Goal: Use online tool/utility: Utilize a website feature to perform a specific function

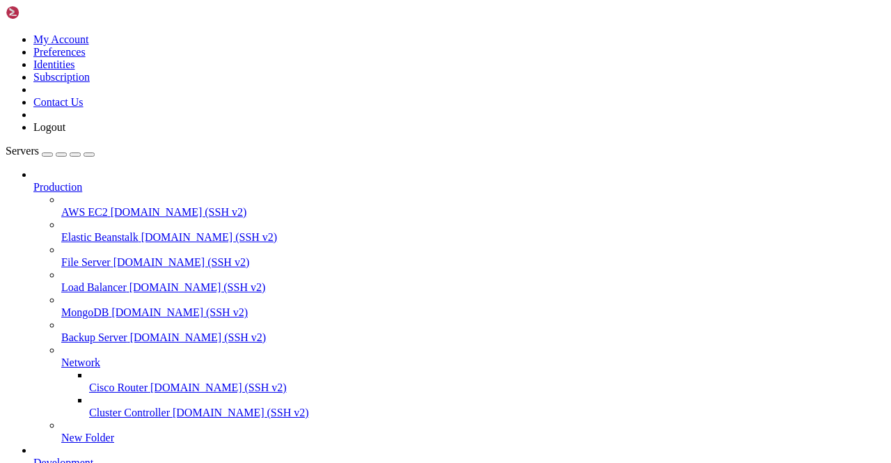
scroll to position [209, 0]
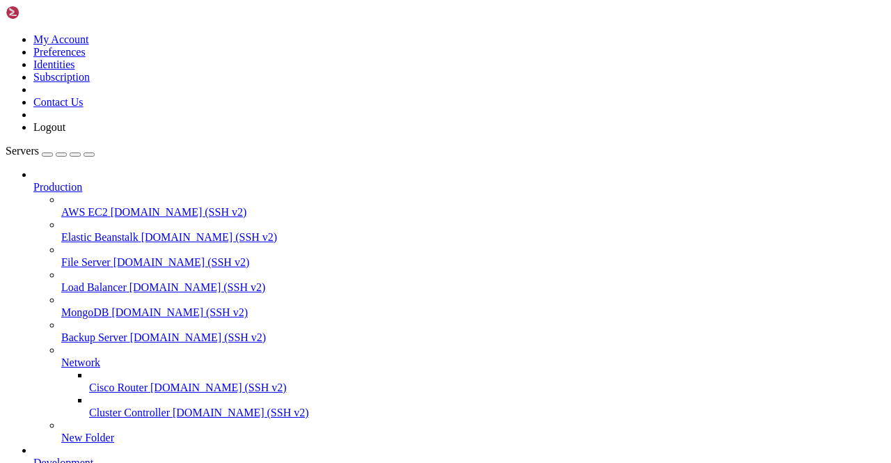
scroll to position [1406, 0]
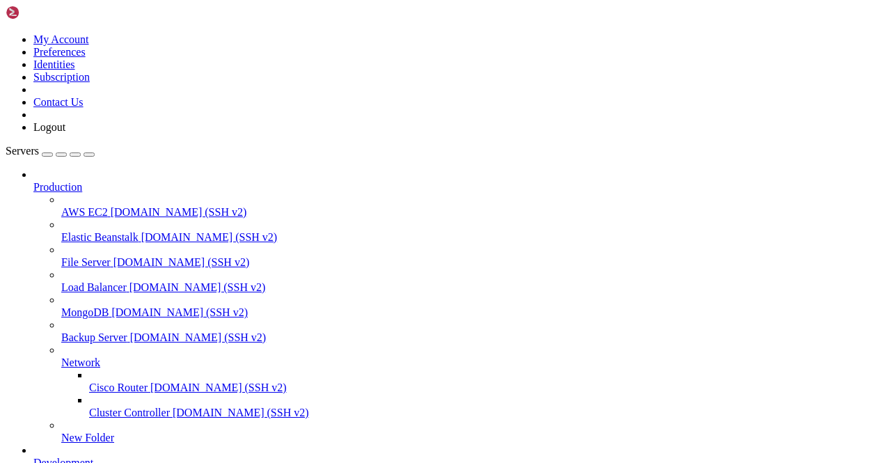
scroll to position [0, 0]
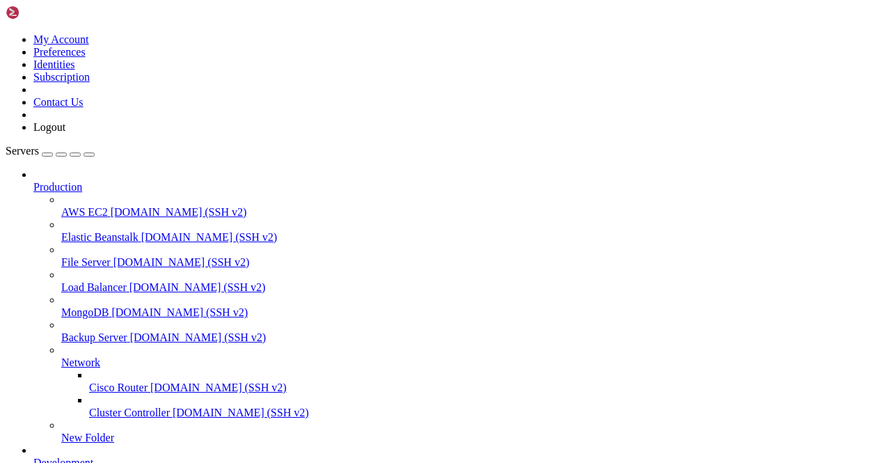
scroll to position [25665, 0]
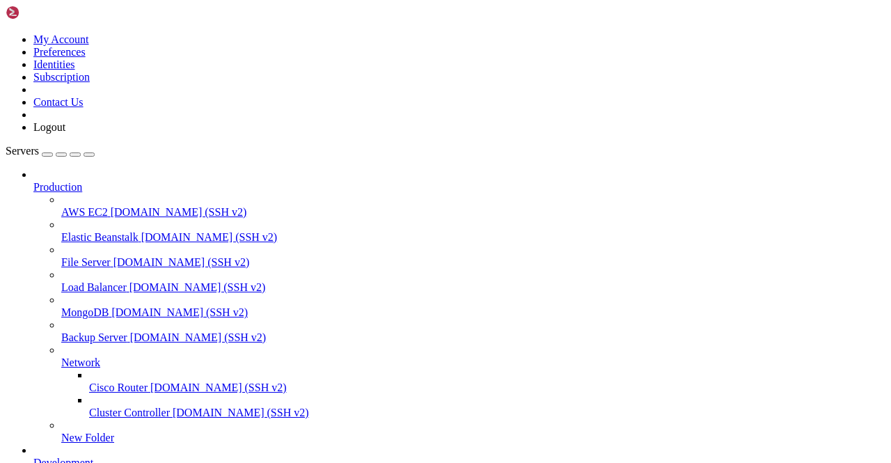
scroll to position [27565, 0]
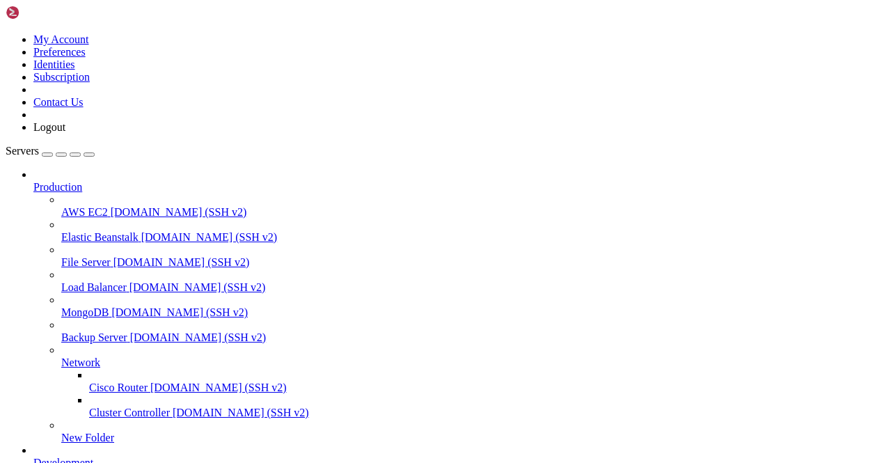
scroll to position [27565, 0]
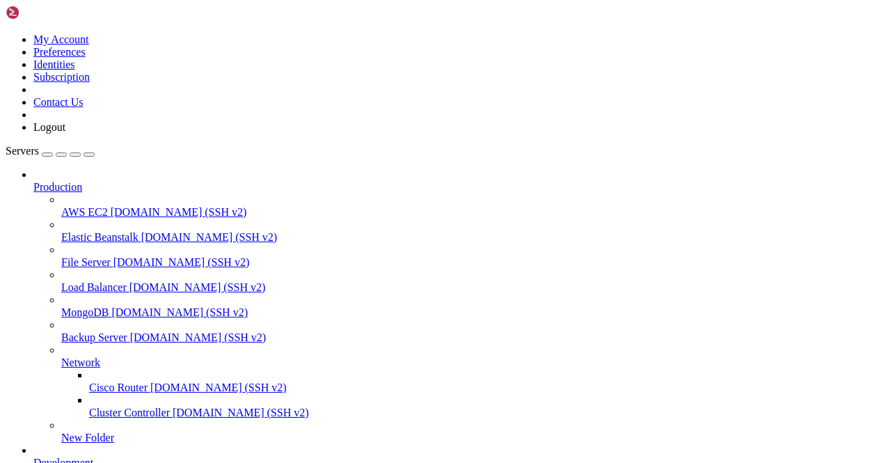
type input "Telegram291"
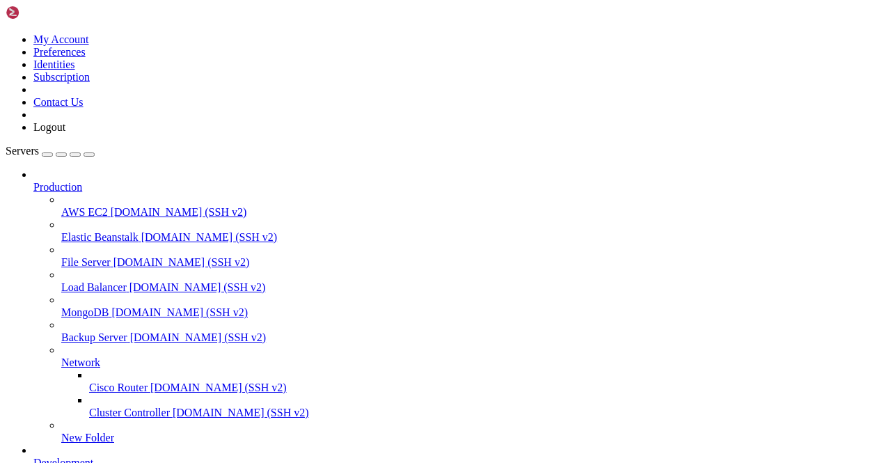
scroll to position [56251, 0]
